Goal: Complete application form

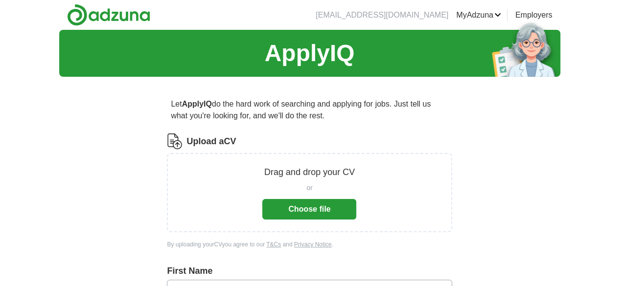
click at [322, 208] on button "Choose file" at bounding box center [309, 209] width 94 height 21
click at [295, 204] on button "Choose file" at bounding box center [309, 209] width 94 height 21
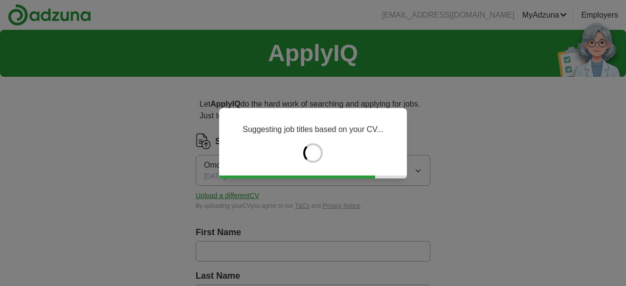
type input "*******"
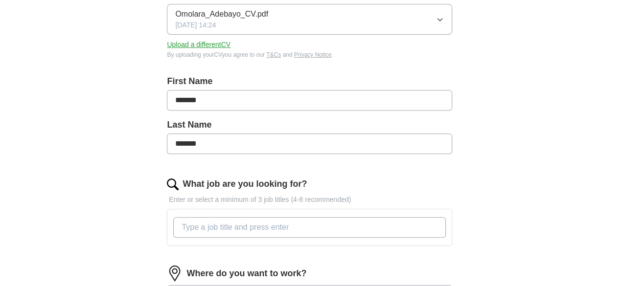
scroll to position [154, 0]
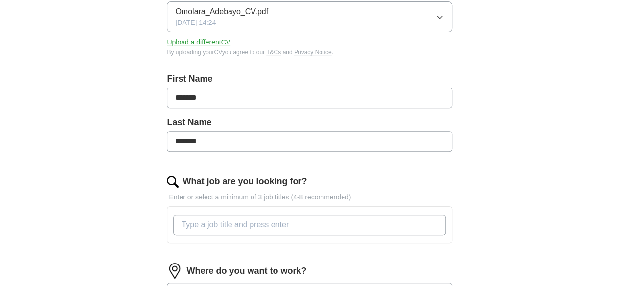
click at [241, 225] on input "What job are you looking for?" at bounding box center [309, 225] width 272 height 21
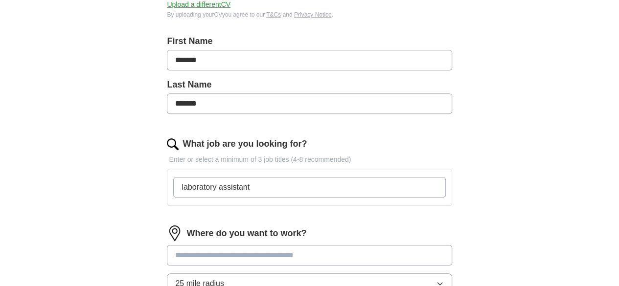
scroll to position [192, 0]
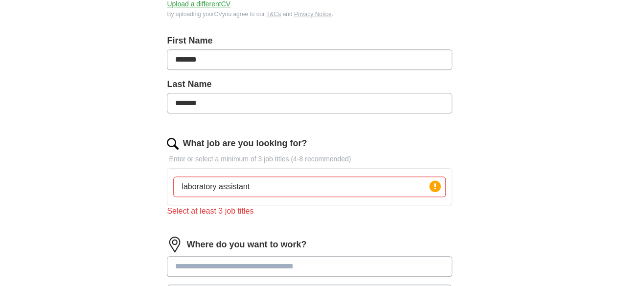
click at [290, 252] on div "Where do you want to work? 25 mile radius Only apply to fully remote roles" at bounding box center [309, 284] width 285 height 94
click at [303, 190] on input "laboratory assistant" at bounding box center [309, 187] width 272 height 21
click at [306, 186] on input "laboratory assistant, laboratoory" at bounding box center [309, 187] width 272 height 21
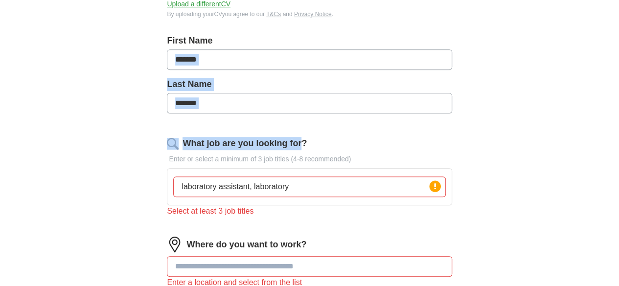
drag, startPoint x: 343, startPoint y: 76, endPoint x: 308, endPoint y: 179, distance: 108.3
click at [308, 179] on form "Select a CV Omolara_Adebayo_CV.pdf 25/09/2025, 14:24 Upload a different CV By u…" at bounding box center [309, 184] width 285 height 485
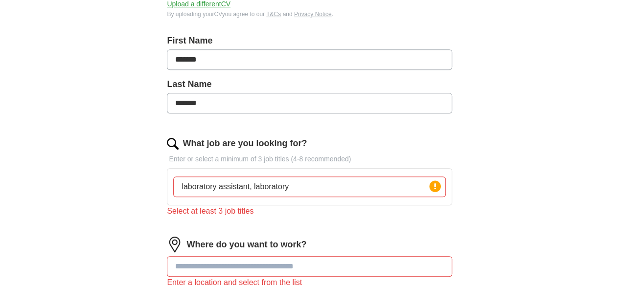
click at [316, 191] on input "laboratory assistant, laboratory" at bounding box center [309, 187] width 272 height 21
click at [391, 189] on input "laboratory assistant, laboratory support worker, biochemist" at bounding box center [309, 187] width 272 height 21
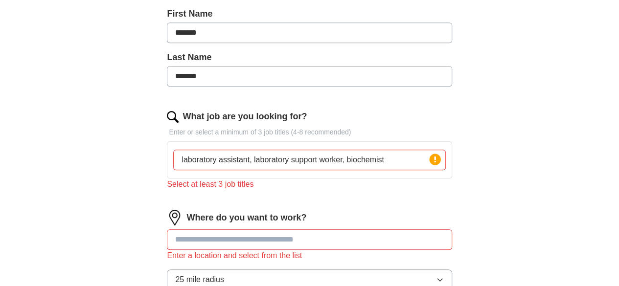
scroll to position [219, 0]
type input "laboratory assistant, laboratory support worker, biochemist"
click at [321, 239] on input at bounding box center [309, 239] width 285 height 21
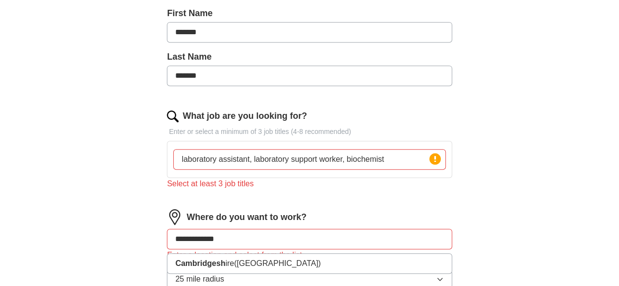
type input "**********"
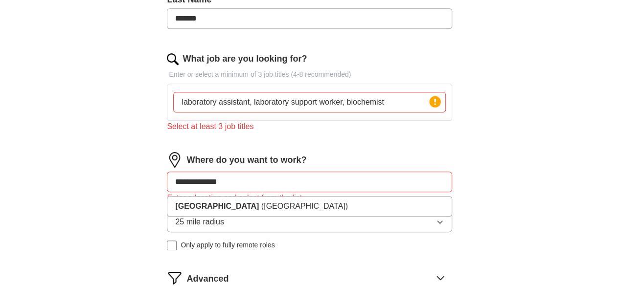
scroll to position [280, 0]
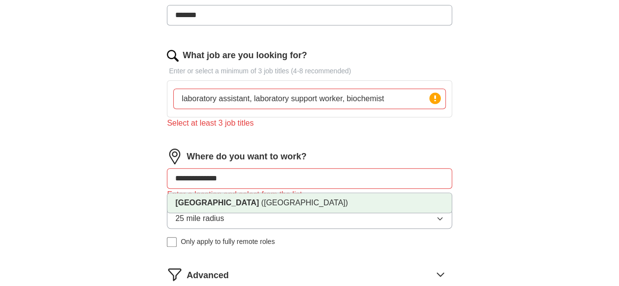
click at [314, 202] on span "(Eastern England)" at bounding box center [304, 203] width 87 height 8
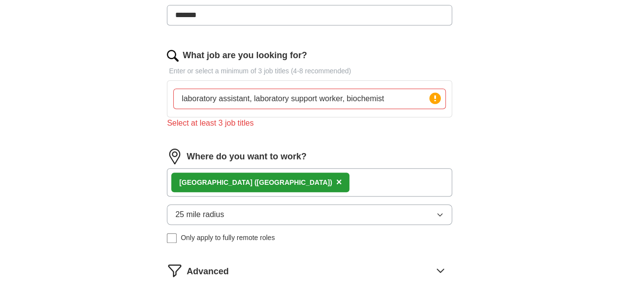
click at [436, 212] on icon "button" at bounding box center [440, 215] width 8 height 8
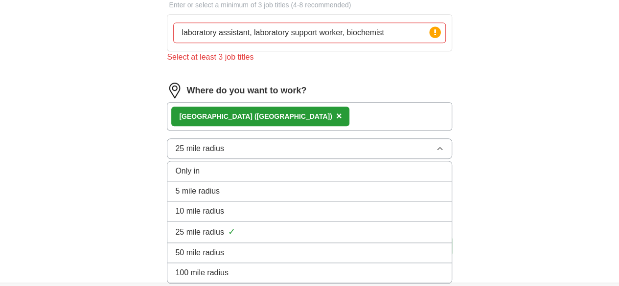
scroll to position [346, 0]
click at [280, 205] on div "10 mile radius" at bounding box center [309, 211] width 268 height 12
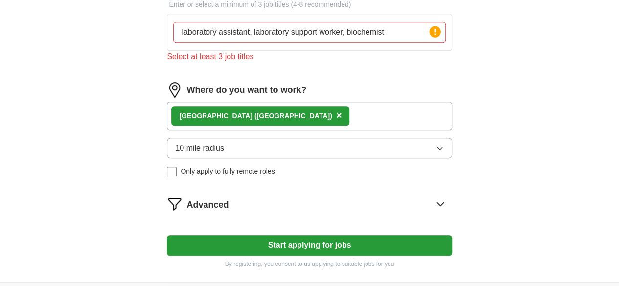
click at [433, 199] on icon at bounding box center [441, 204] width 16 height 16
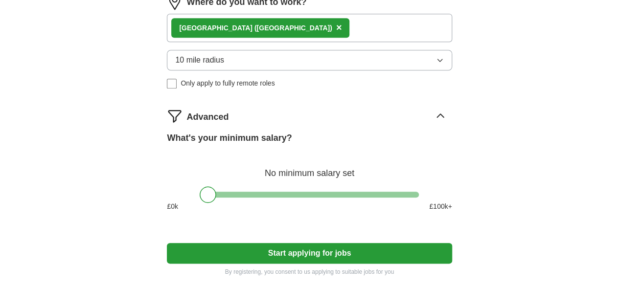
scroll to position [471, 0]
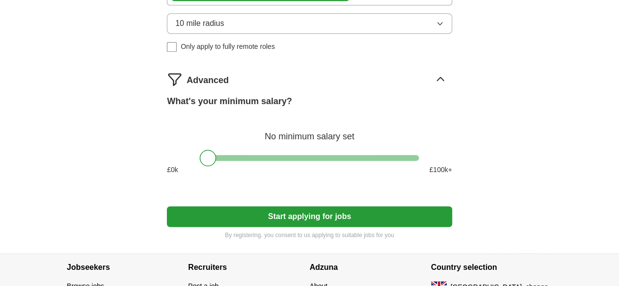
click at [381, 220] on button "Start applying for jobs" at bounding box center [309, 217] width 285 height 21
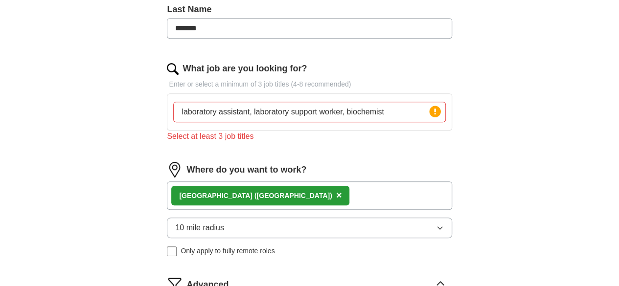
scroll to position [265, 0]
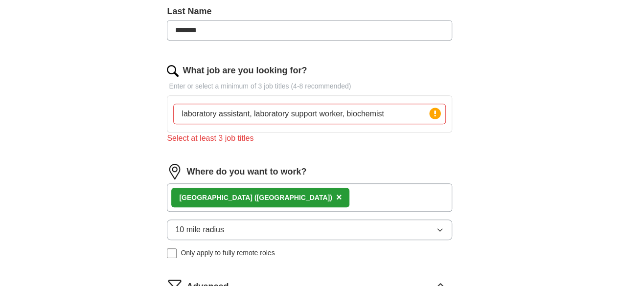
click at [373, 113] on input "laboratory assistant, laboratory support worker, biochemist" at bounding box center [309, 114] width 272 height 21
click at [429, 113] on circle at bounding box center [434, 113] width 11 height 11
click at [397, 116] on input "laboratory assistant, laboratory support worker, biochemist" at bounding box center [309, 114] width 272 height 21
click at [373, 112] on input "laboratory assistant, laboratory support worker, biochemist" at bounding box center [309, 114] width 272 height 21
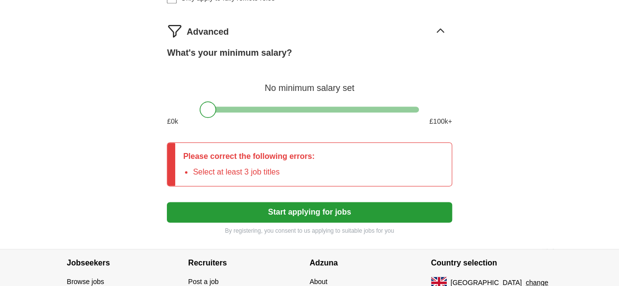
scroll to position [520, 0]
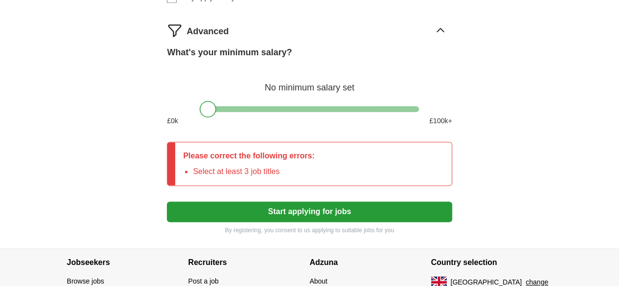
click at [356, 207] on button "Start applying for jobs" at bounding box center [309, 212] width 285 height 21
click at [350, 212] on button "Start applying for jobs" at bounding box center [309, 212] width 285 height 21
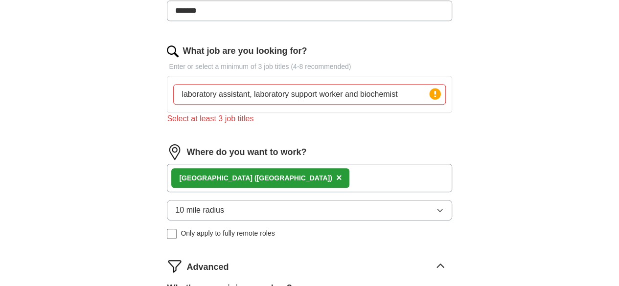
scroll to position [283, 0]
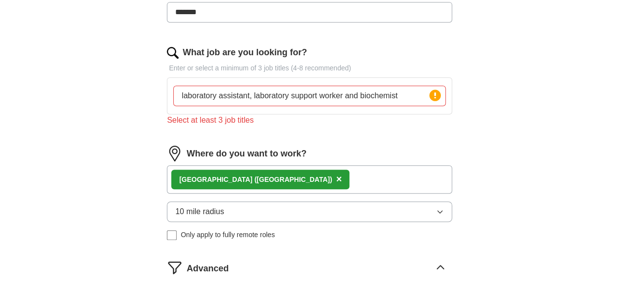
click at [370, 96] on input "laboratory assistant, laboratory support worker and biochemist" at bounding box center [309, 96] width 272 height 21
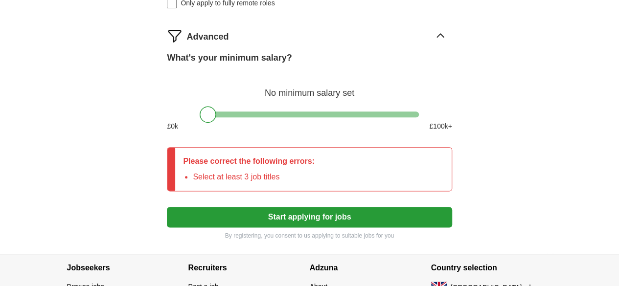
scroll to position [518, 0]
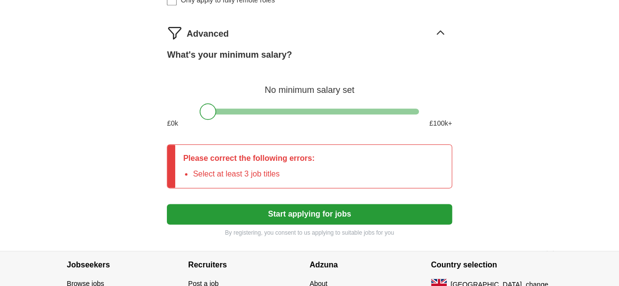
type input "laboratory assistant, laboratory support worker, clinical support worker and bi…"
click at [354, 217] on button "Start applying for jobs" at bounding box center [309, 214] width 285 height 21
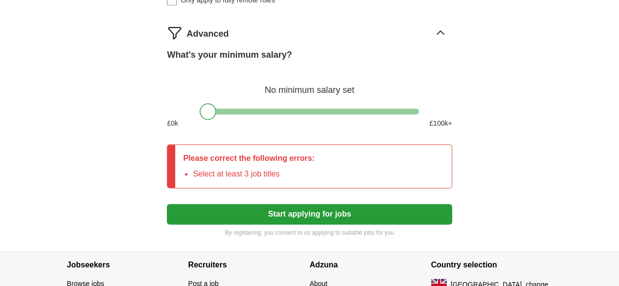
click at [354, 217] on button "Start applying for jobs" at bounding box center [309, 214] width 285 height 21
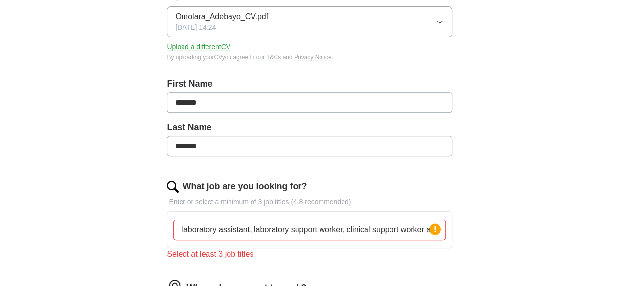
scroll to position [148, 0]
click at [278, 230] on input "laboratory assistant, laboratory support worker, clinical support worker and bi…" at bounding box center [309, 231] width 272 height 21
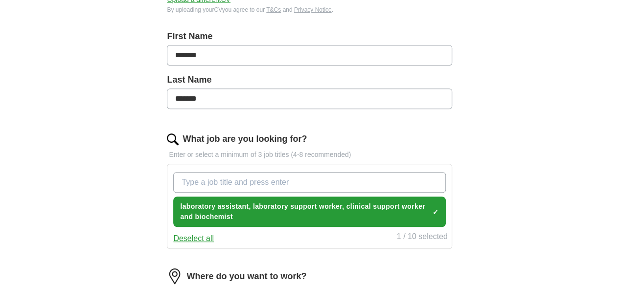
scroll to position [197, 0]
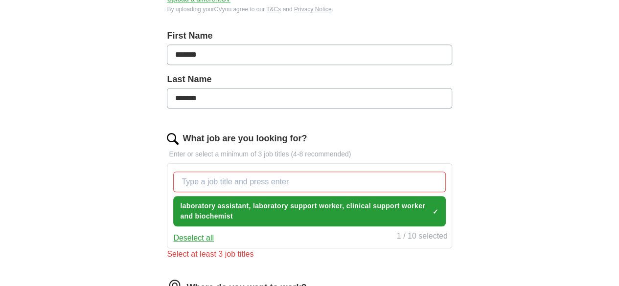
click at [214, 236] on button "Deselect all" at bounding box center [193, 238] width 41 height 12
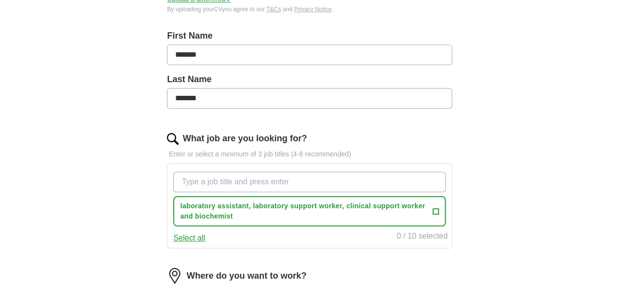
click at [259, 180] on input "What job are you looking for?" at bounding box center [309, 182] width 272 height 21
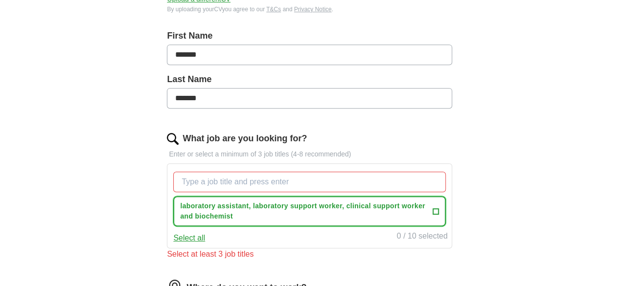
click at [433, 209] on span "+" at bounding box center [436, 211] width 6 height 8
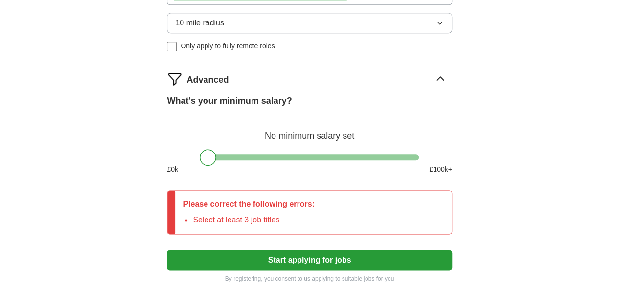
scroll to position [523, 0]
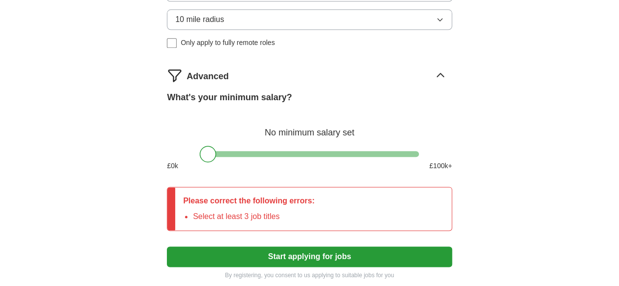
click at [341, 258] on button "Start applying for jobs" at bounding box center [309, 257] width 285 height 21
click at [343, 250] on button "Start applying for jobs" at bounding box center [309, 257] width 285 height 21
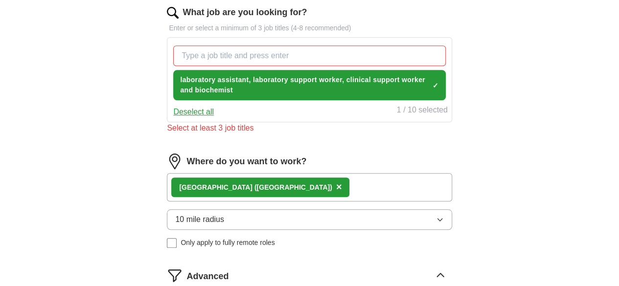
scroll to position [319, 0]
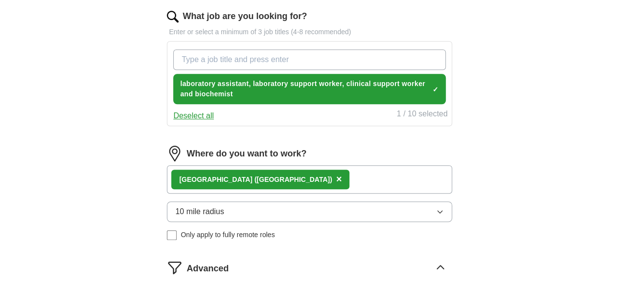
click at [283, 57] on input "What job are you looking for?" at bounding box center [309, 59] width 272 height 21
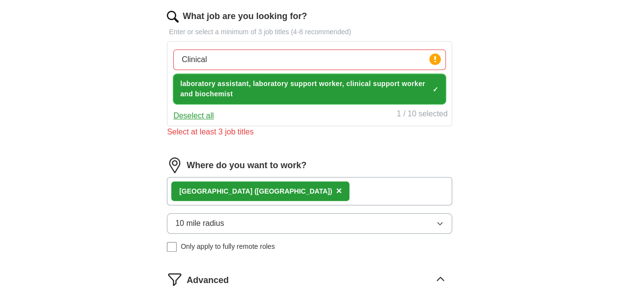
click at [0, 0] on span "×" at bounding box center [0, 0] width 0 height 0
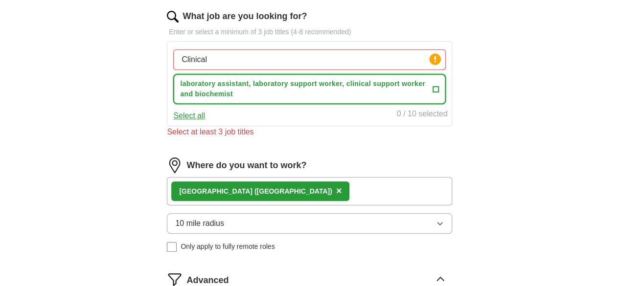
click at [325, 94] on span "laboratory assistant, laboratory support worker, clinical support worker and bi…" at bounding box center [304, 89] width 248 height 21
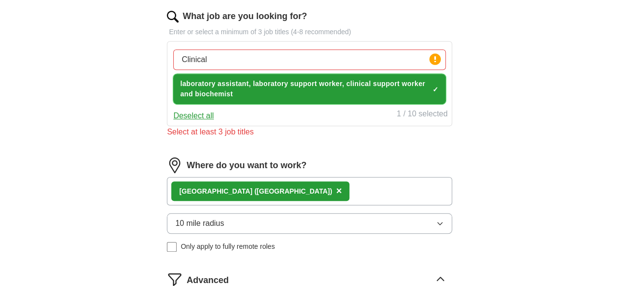
click at [325, 94] on span "laboratory assistant, laboratory support worker, clinical support worker and bi…" at bounding box center [304, 89] width 248 height 21
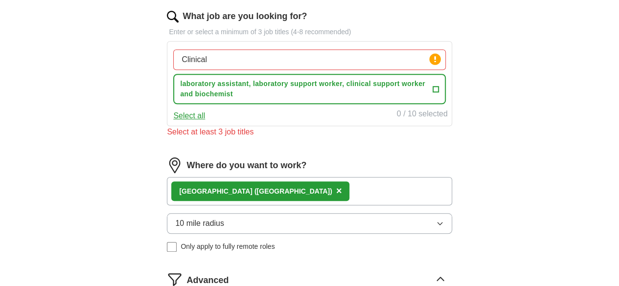
click at [244, 55] on input "Clinical" at bounding box center [309, 59] width 272 height 21
click at [433, 88] on span "+" at bounding box center [436, 89] width 6 height 8
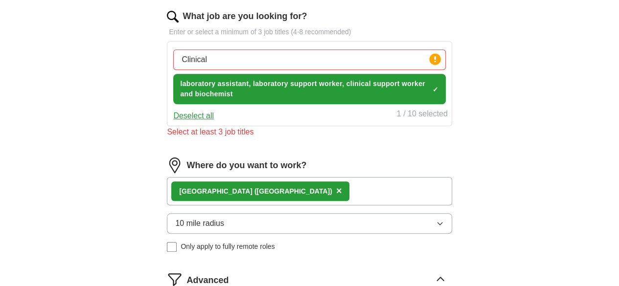
click at [243, 57] on input "Clinical" at bounding box center [309, 59] width 272 height 21
type input "Clinical support worker"
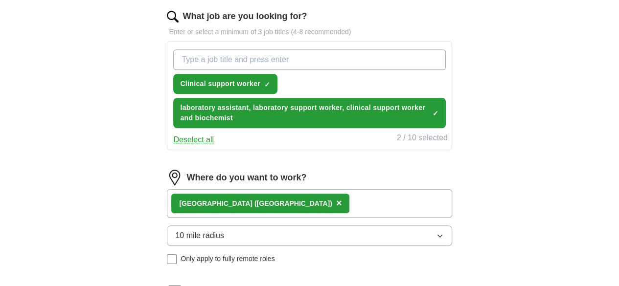
click at [305, 58] on input "What job are you looking for?" at bounding box center [309, 59] width 272 height 21
type input "Biochemist"
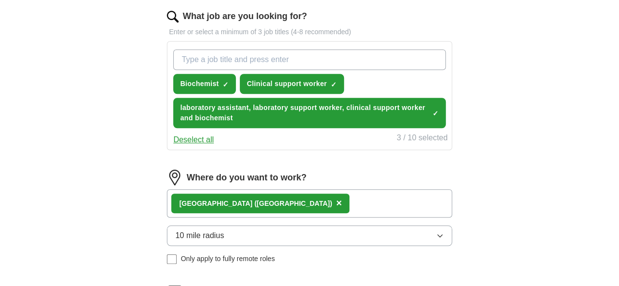
click at [305, 58] on input "What job are you looking for?" at bounding box center [309, 59] width 272 height 21
type input "Laboratory assistant"
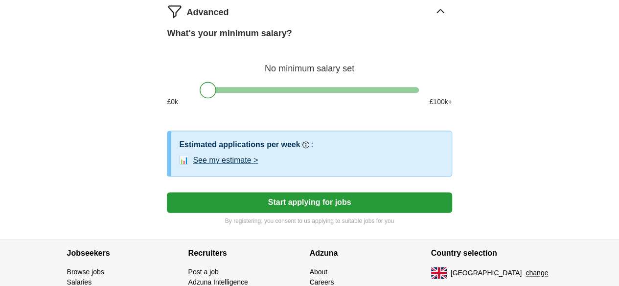
scroll to position [600, 0]
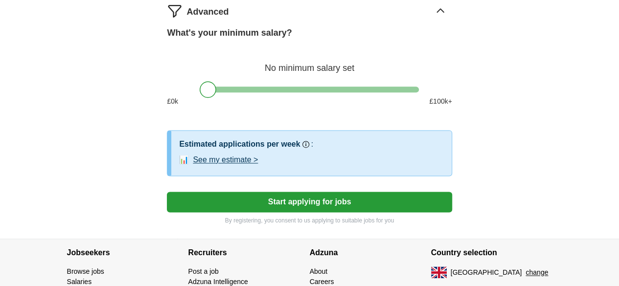
click at [329, 212] on button "Start applying for jobs" at bounding box center [309, 202] width 285 height 21
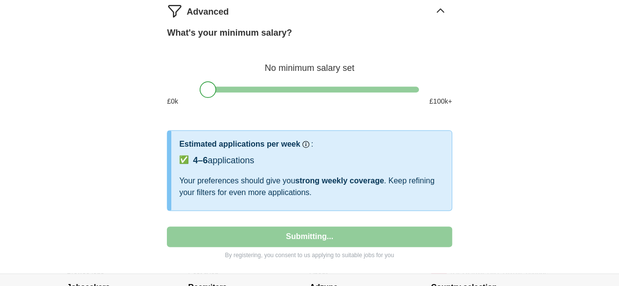
select select "**"
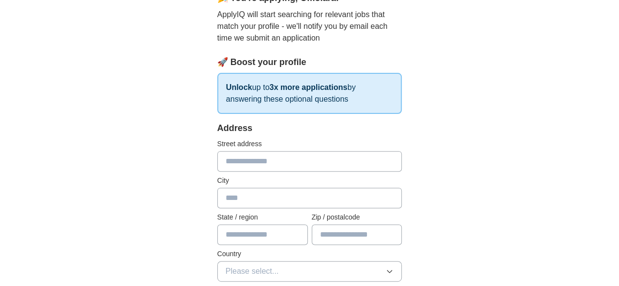
scroll to position [104, 0]
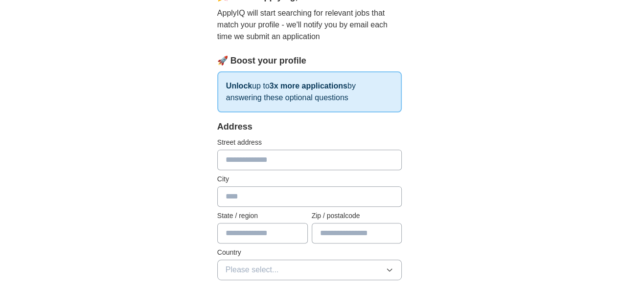
click at [252, 165] on input "text" at bounding box center [309, 160] width 185 height 21
type input "**********"
click at [252, 196] on input "text" at bounding box center [309, 196] width 185 height 21
type input "**********"
click at [251, 235] on input "text" at bounding box center [262, 233] width 91 height 21
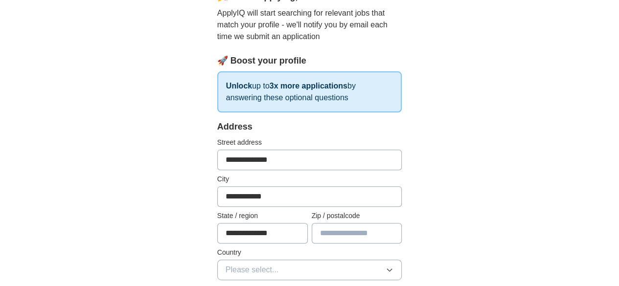
type input "**********"
click at [356, 233] on input "text" at bounding box center [357, 233] width 91 height 21
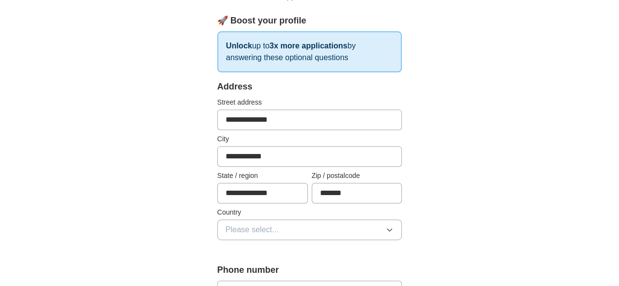
scroll to position [145, 0]
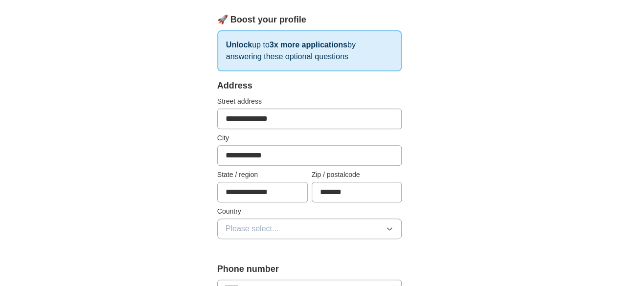
type input "*******"
click at [393, 229] on icon "button" at bounding box center [390, 229] width 8 height 8
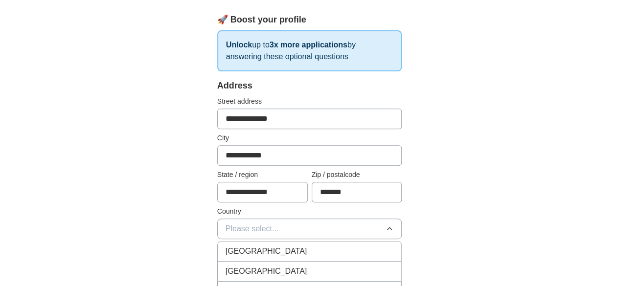
click at [353, 253] on div "[GEOGRAPHIC_DATA]" at bounding box center [310, 252] width 168 height 12
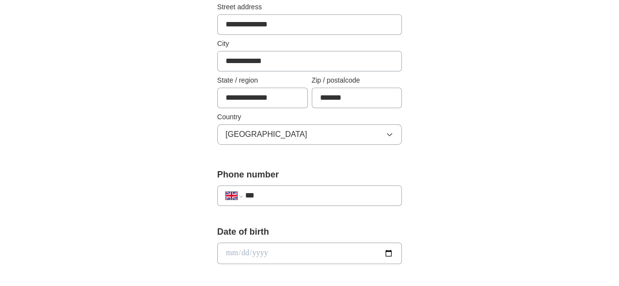
scroll to position [241, 0]
click at [253, 195] on input "***" at bounding box center [319, 195] width 149 height 12
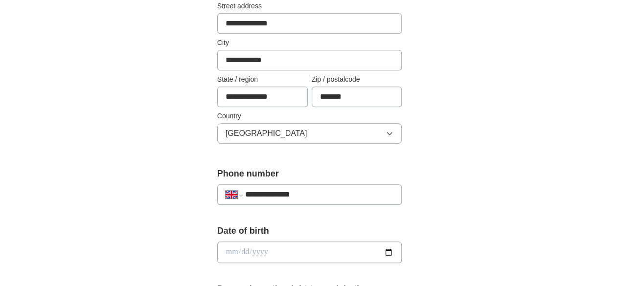
type input "**********"
click at [289, 249] on input "date" at bounding box center [309, 253] width 185 height 22
type input "**********"
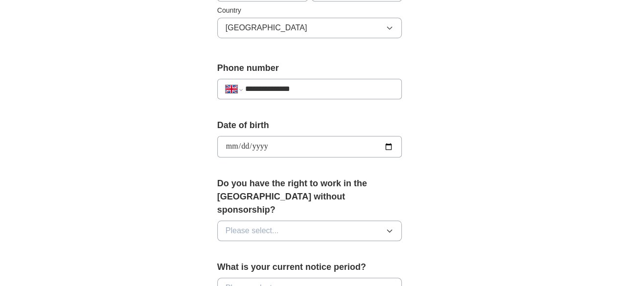
scroll to position [347, 0]
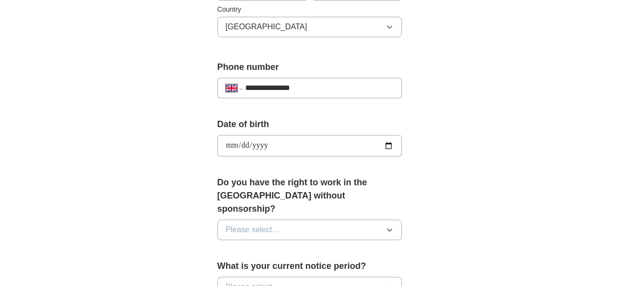
click at [402, 220] on button "Please select..." at bounding box center [309, 230] width 185 height 21
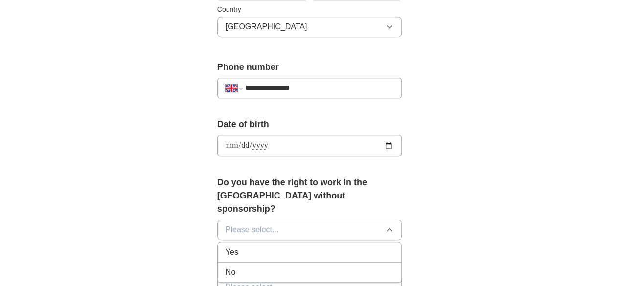
click at [394, 247] on div "Yes" at bounding box center [310, 253] width 168 height 12
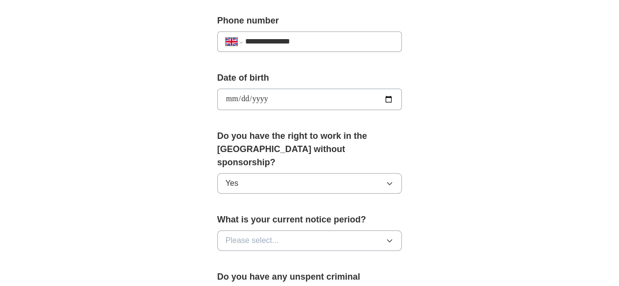
scroll to position [395, 0]
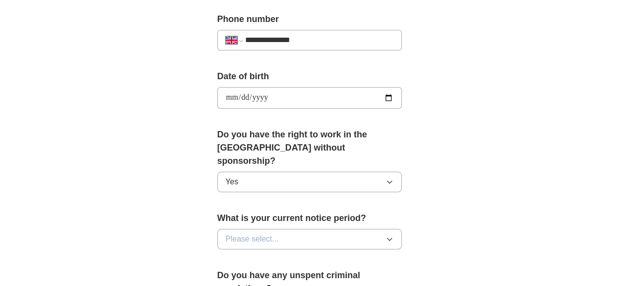
click at [402, 229] on button "Please select..." at bounding box center [309, 239] width 185 height 21
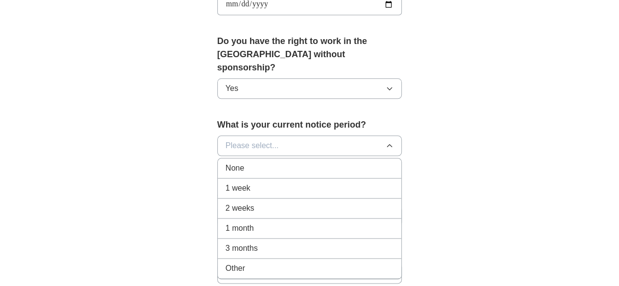
scroll to position [489, 0]
click at [345, 222] on div "1 month" at bounding box center [310, 228] width 168 height 12
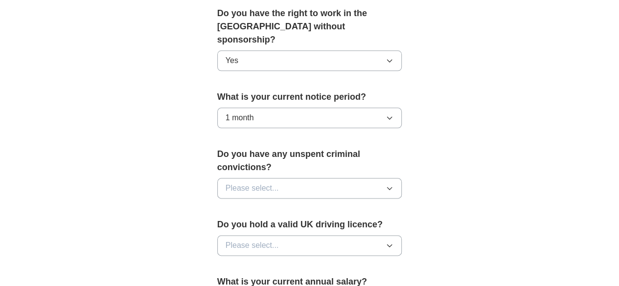
scroll to position [519, 0]
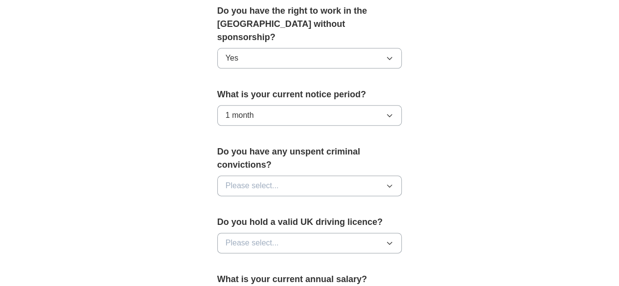
click at [393, 182] on icon "button" at bounding box center [390, 186] width 8 height 8
click at [394, 223] on div "No" at bounding box center [310, 229] width 168 height 12
click at [402, 233] on button "Please select..." at bounding box center [309, 243] width 185 height 21
click at [394, 260] on div "Yes" at bounding box center [310, 266] width 168 height 12
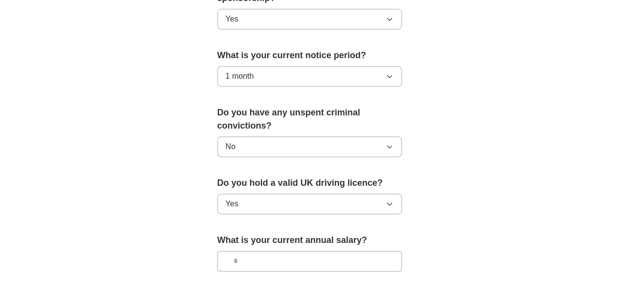
scroll to position [562, 0]
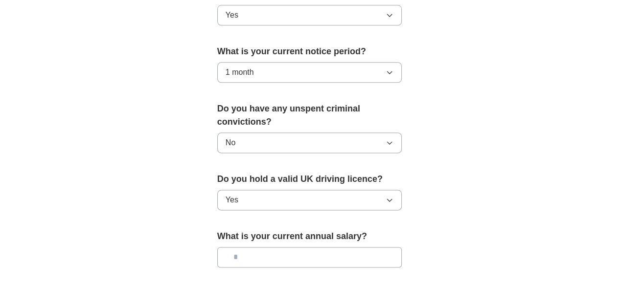
click at [224, 247] on input "text" at bounding box center [309, 257] width 185 height 21
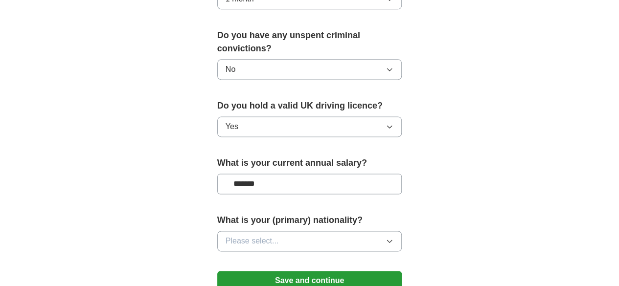
scroll to position [644, 0]
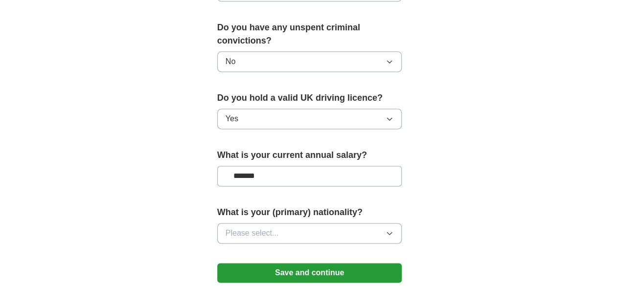
type input "*******"
click at [393, 230] on icon "button" at bounding box center [390, 234] width 8 height 8
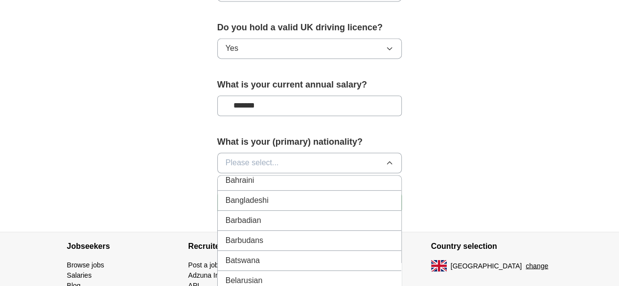
scroll to position [286, 0]
click at [381, 153] on button "Please select..." at bounding box center [309, 163] width 185 height 21
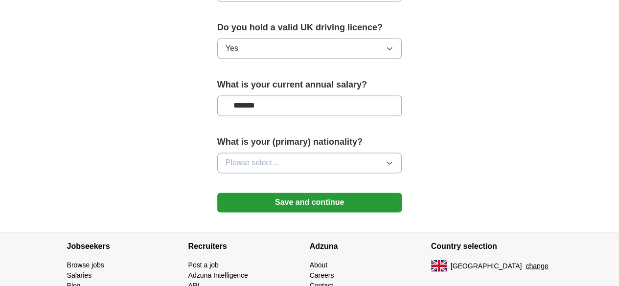
click at [393, 159] on icon "button" at bounding box center [390, 163] width 8 height 8
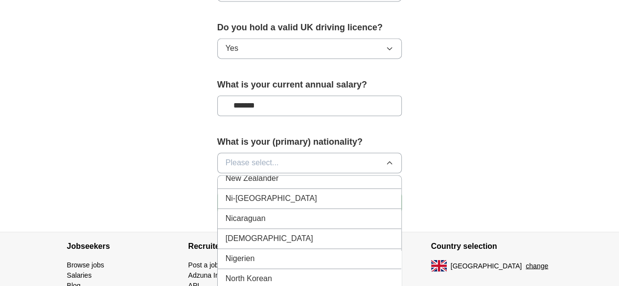
scroll to position [2536, 0]
click at [235, 232] on div "Nigerian" at bounding box center [310, 238] width 168 height 12
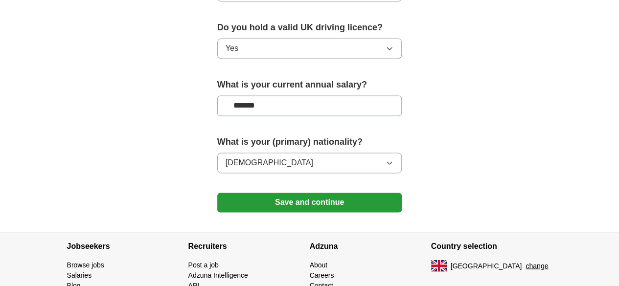
click at [342, 193] on button "Save and continue" at bounding box center [309, 203] width 185 height 20
